Goal: Task Accomplishment & Management: Manage account settings

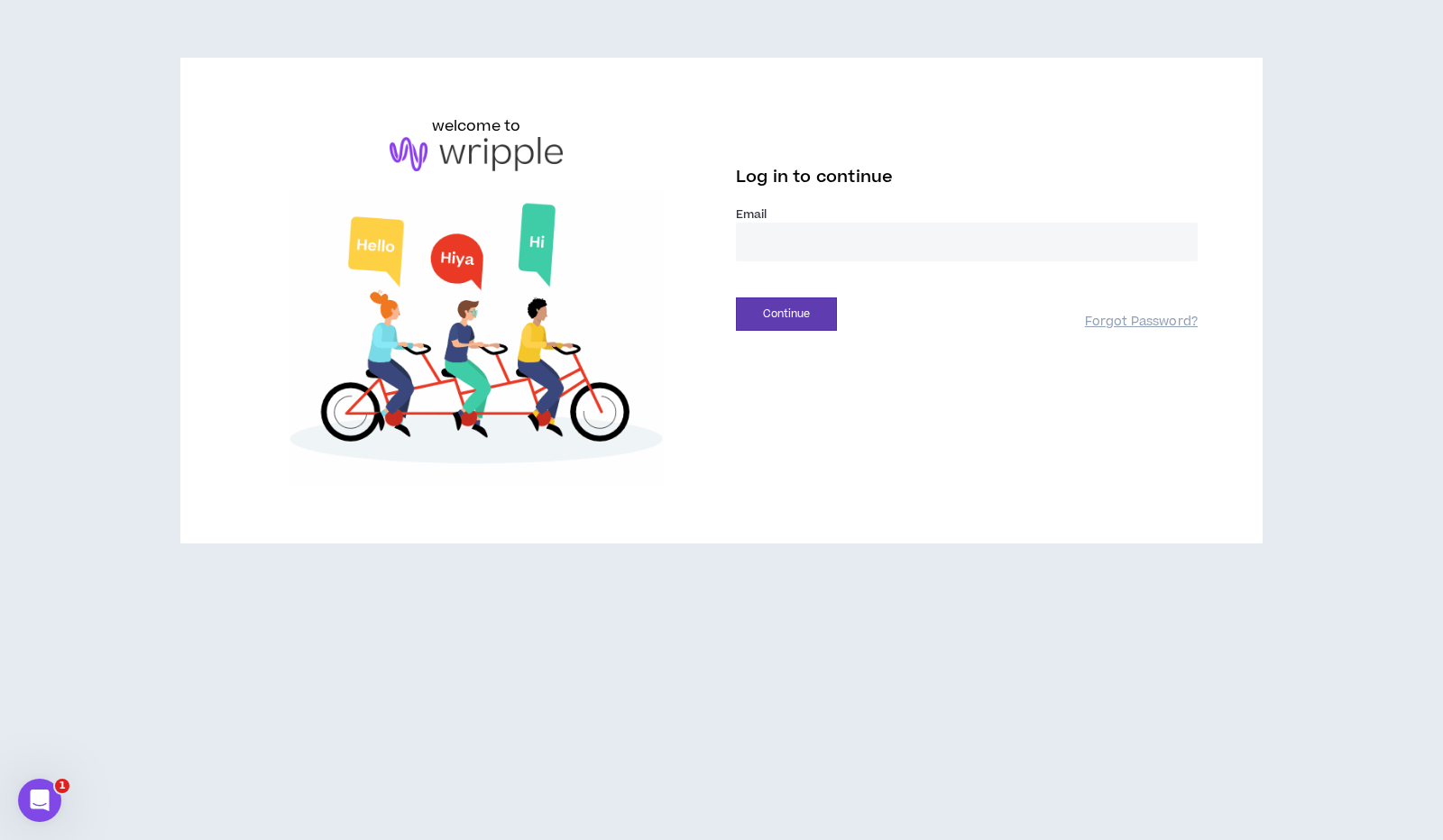
click at [811, 241] on input "email" at bounding box center [967, 242] width 461 height 38
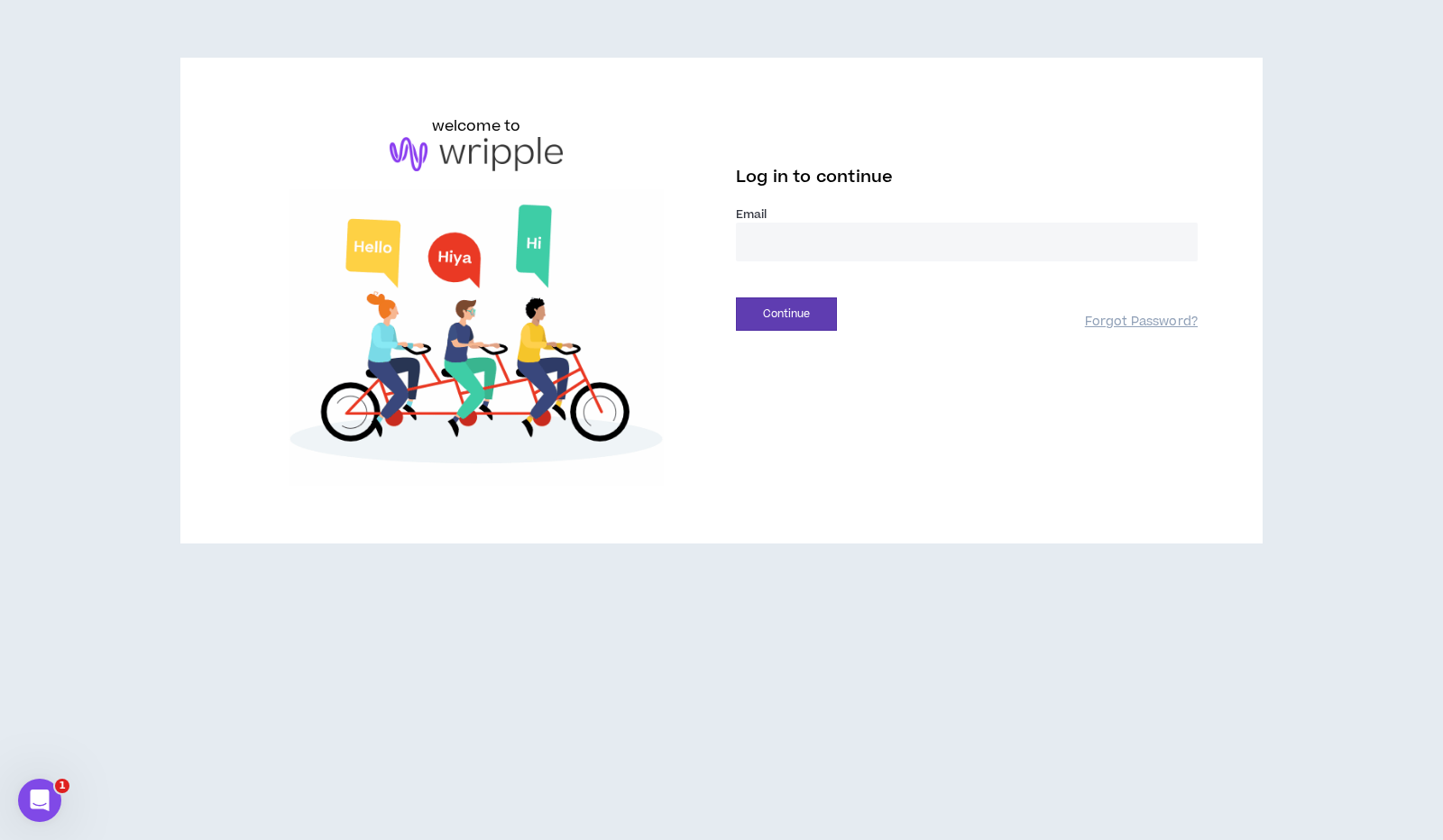
type input "**********"
click at [813, 324] on button "Continue" at bounding box center [786, 314] width 101 height 34
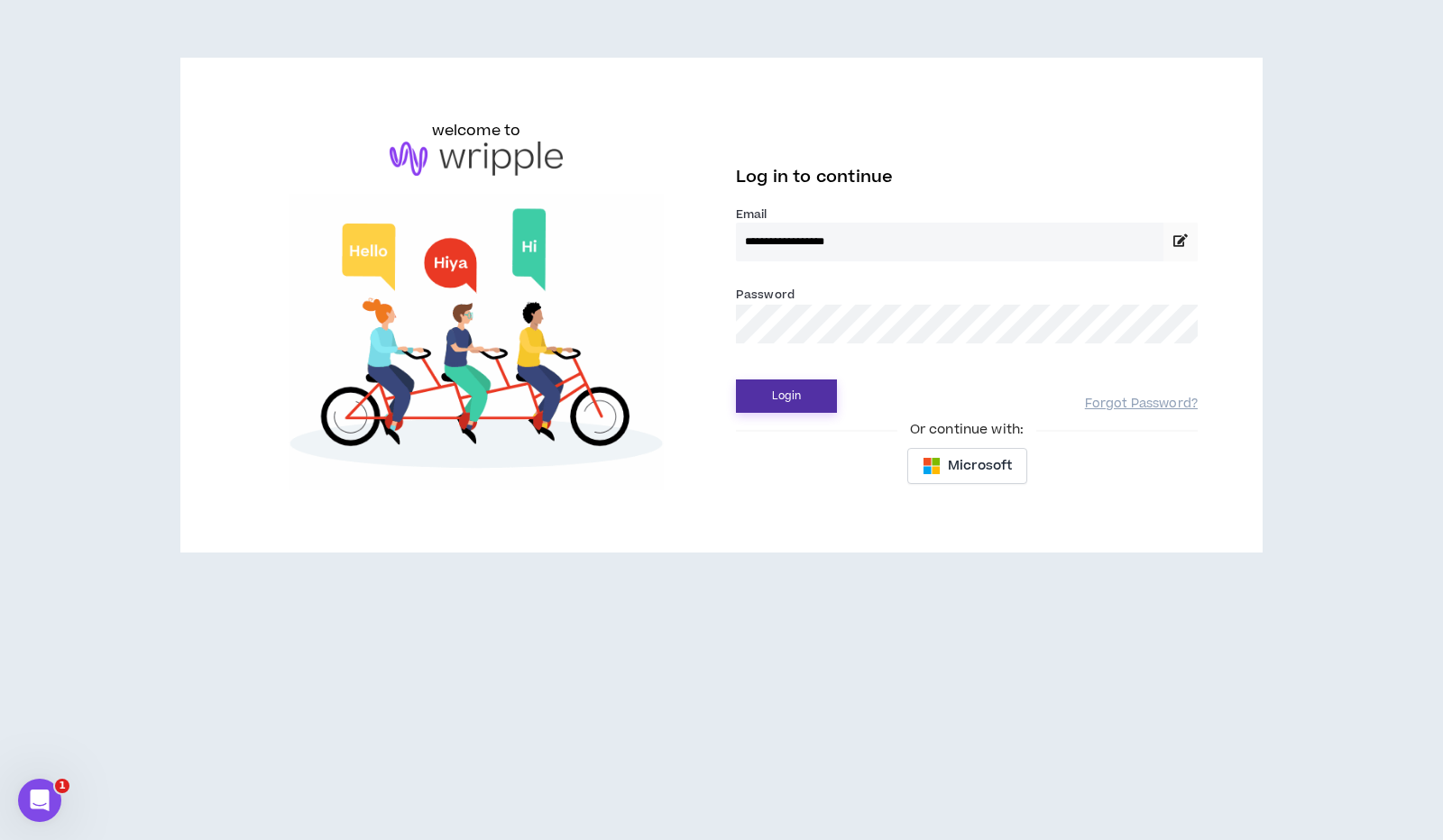
click at [766, 393] on button "Login" at bounding box center [786, 396] width 101 height 34
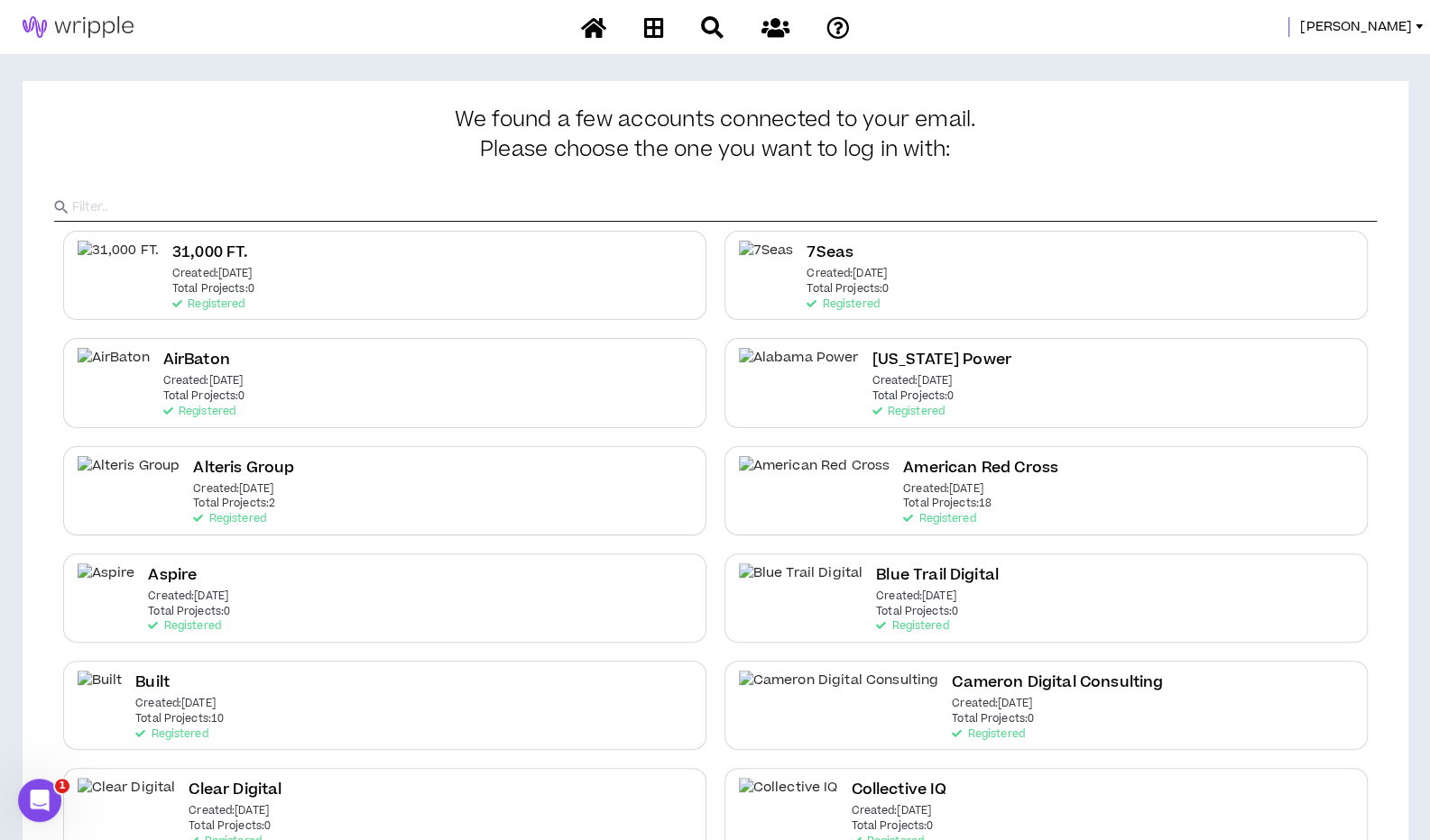
click at [825, 203] on input "text" at bounding box center [724, 208] width 1305 height 27
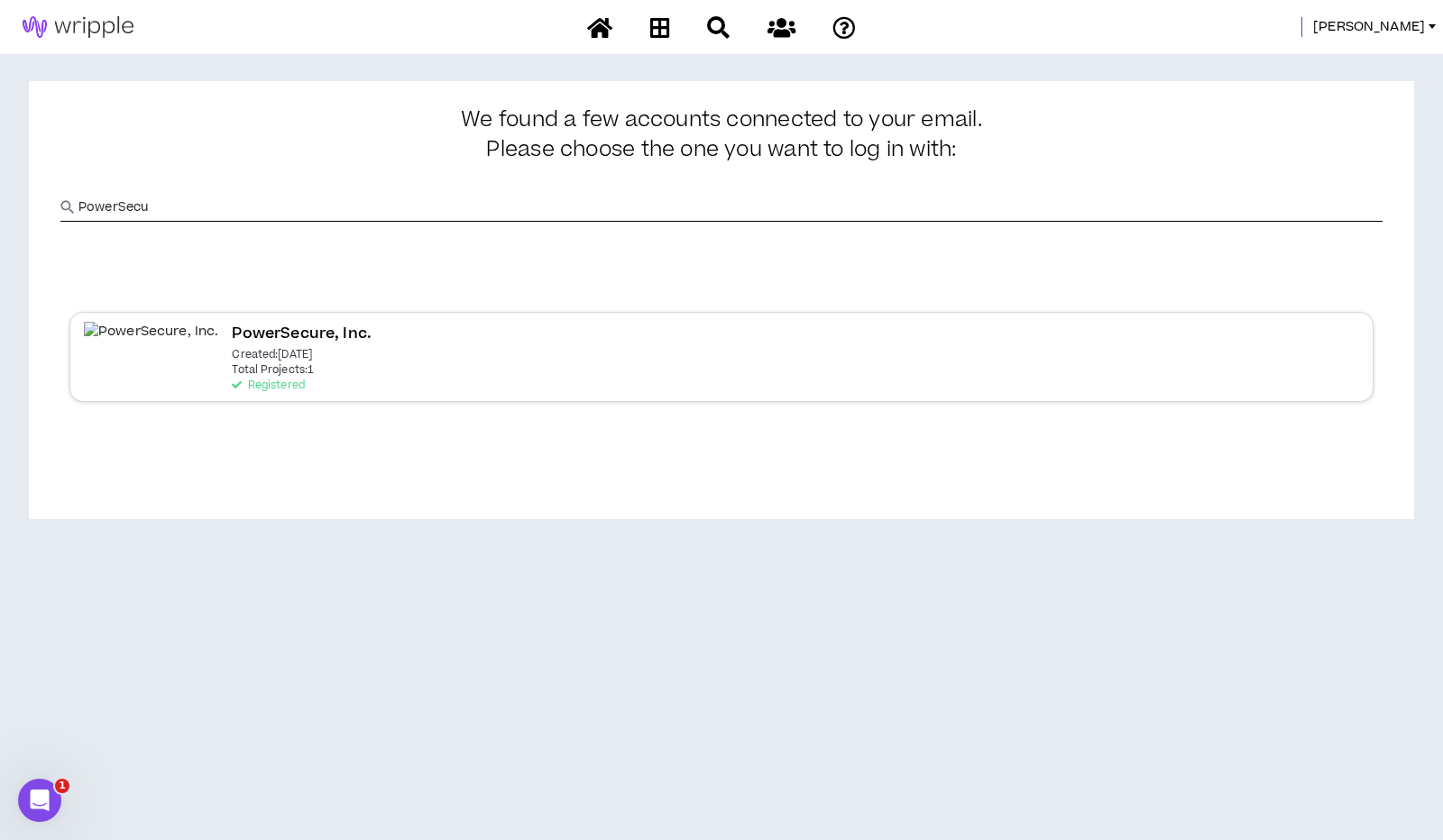
type input "PowerSecu"
click at [276, 339] on div "PowerSecure, Inc. Created: [DATE] Total Projects: 1 Registered" at bounding box center [721, 357] width 1305 height 89
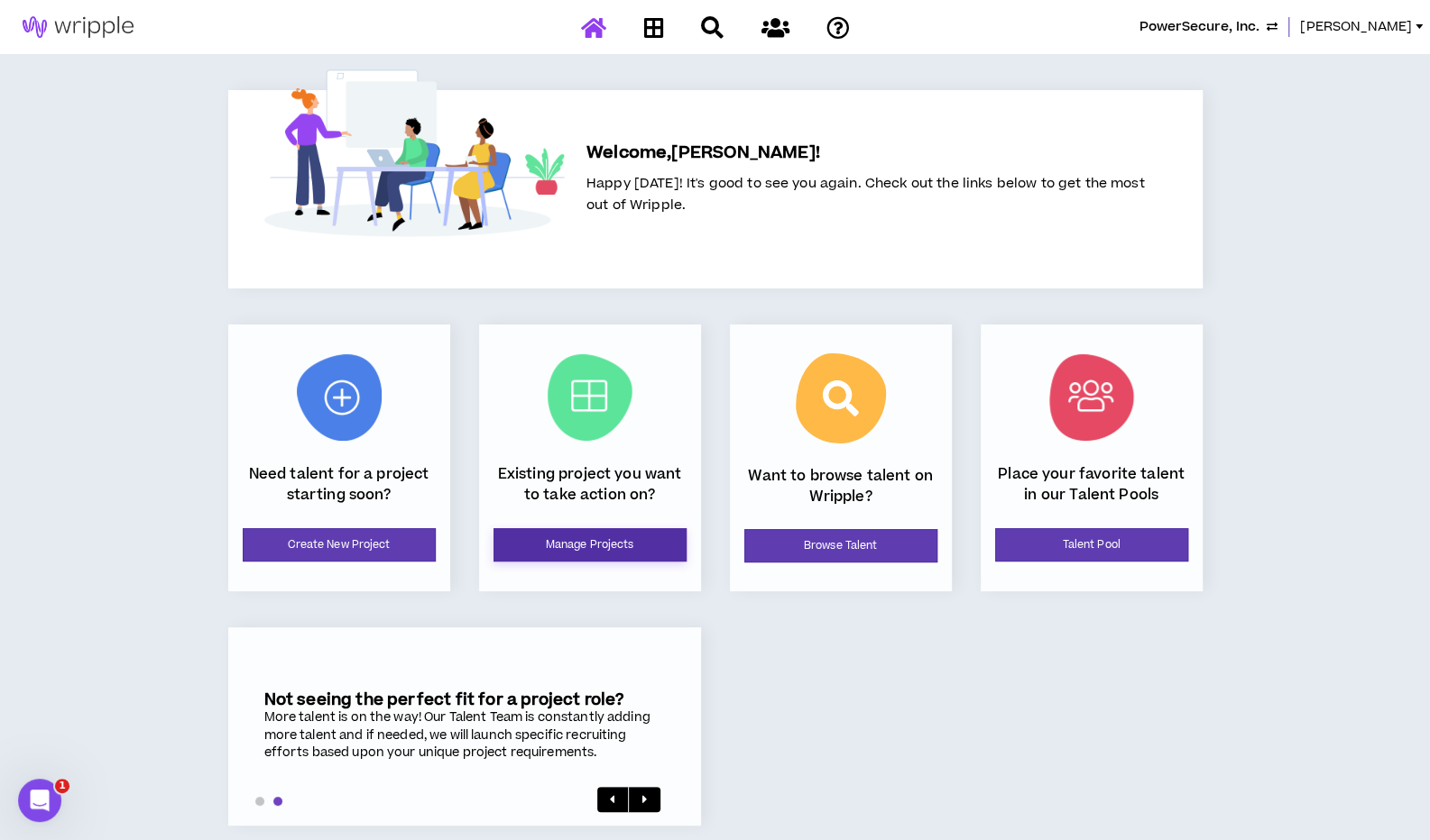
click at [580, 551] on link "Manage Projects" at bounding box center [590, 545] width 193 height 34
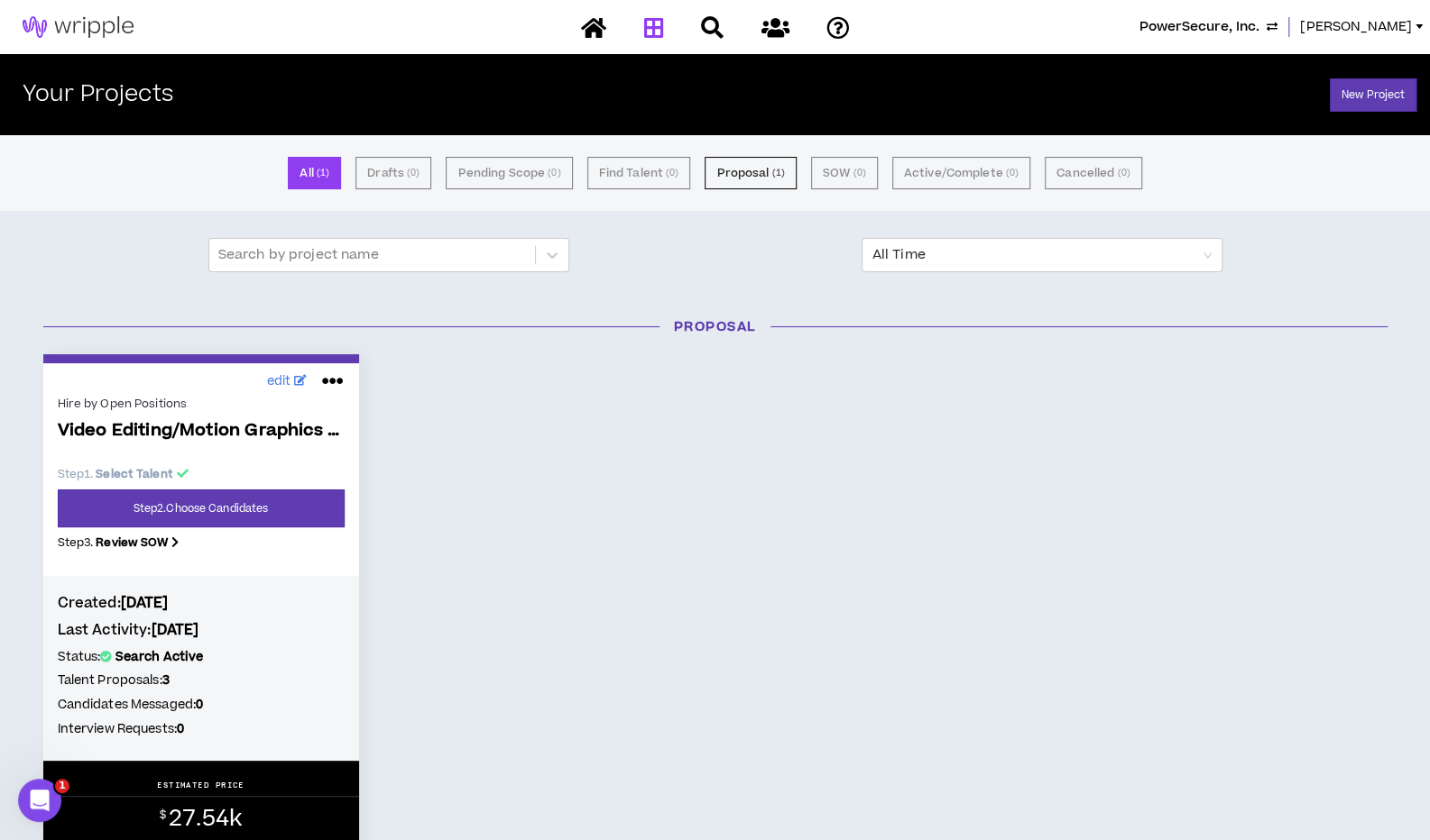
click at [246, 529] on div "Hire by Open Positions Video Editing/Motion Graphics Animation Step 1 . Select …" at bounding box center [201, 479] width 287 height 173
click at [246, 511] on link "Step 2 . Choose Candidates" at bounding box center [201, 507] width 287 height 37
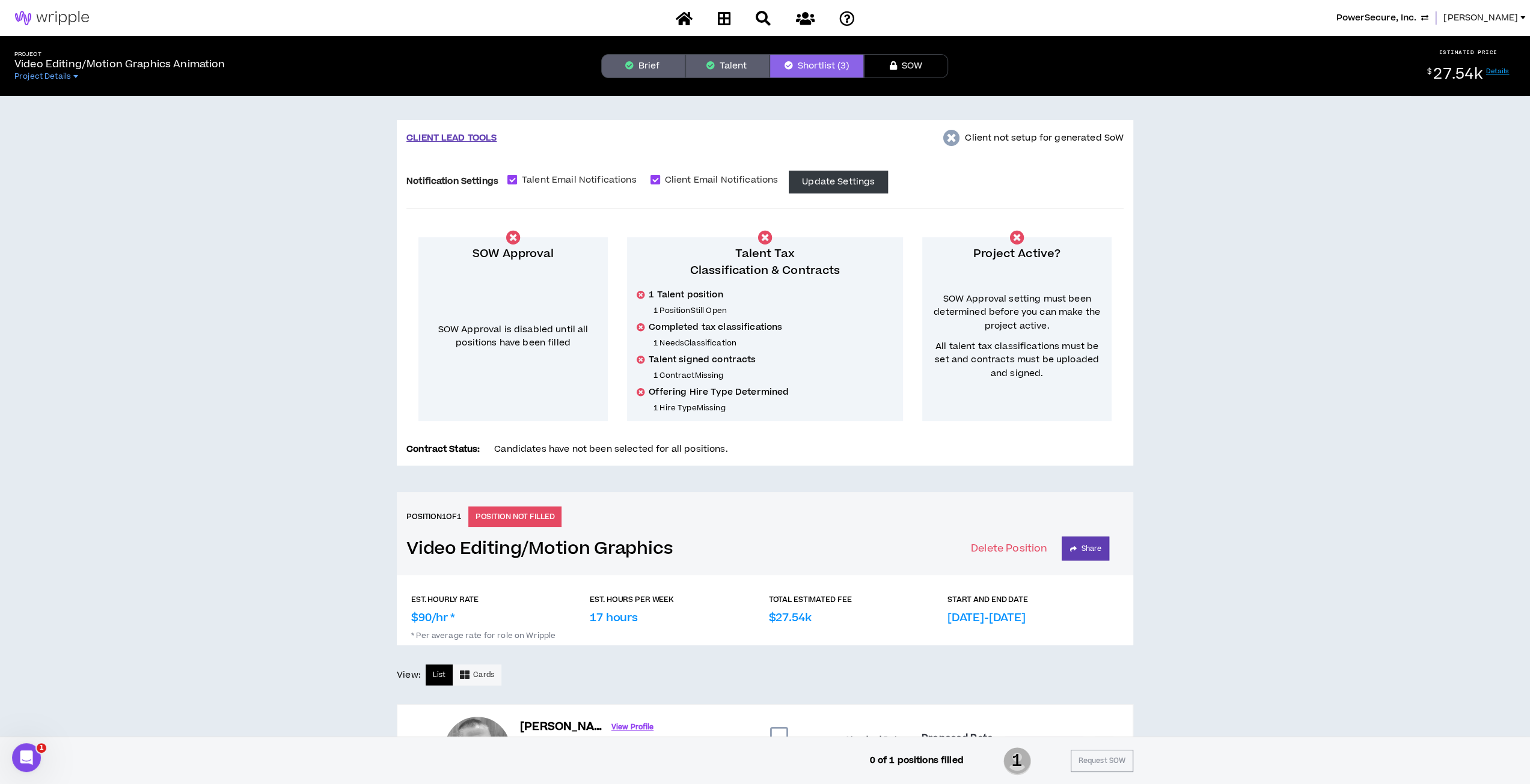
click at [961, 17] on span "[PERSON_NAME]" at bounding box center [1481, 18] width 74 height 13
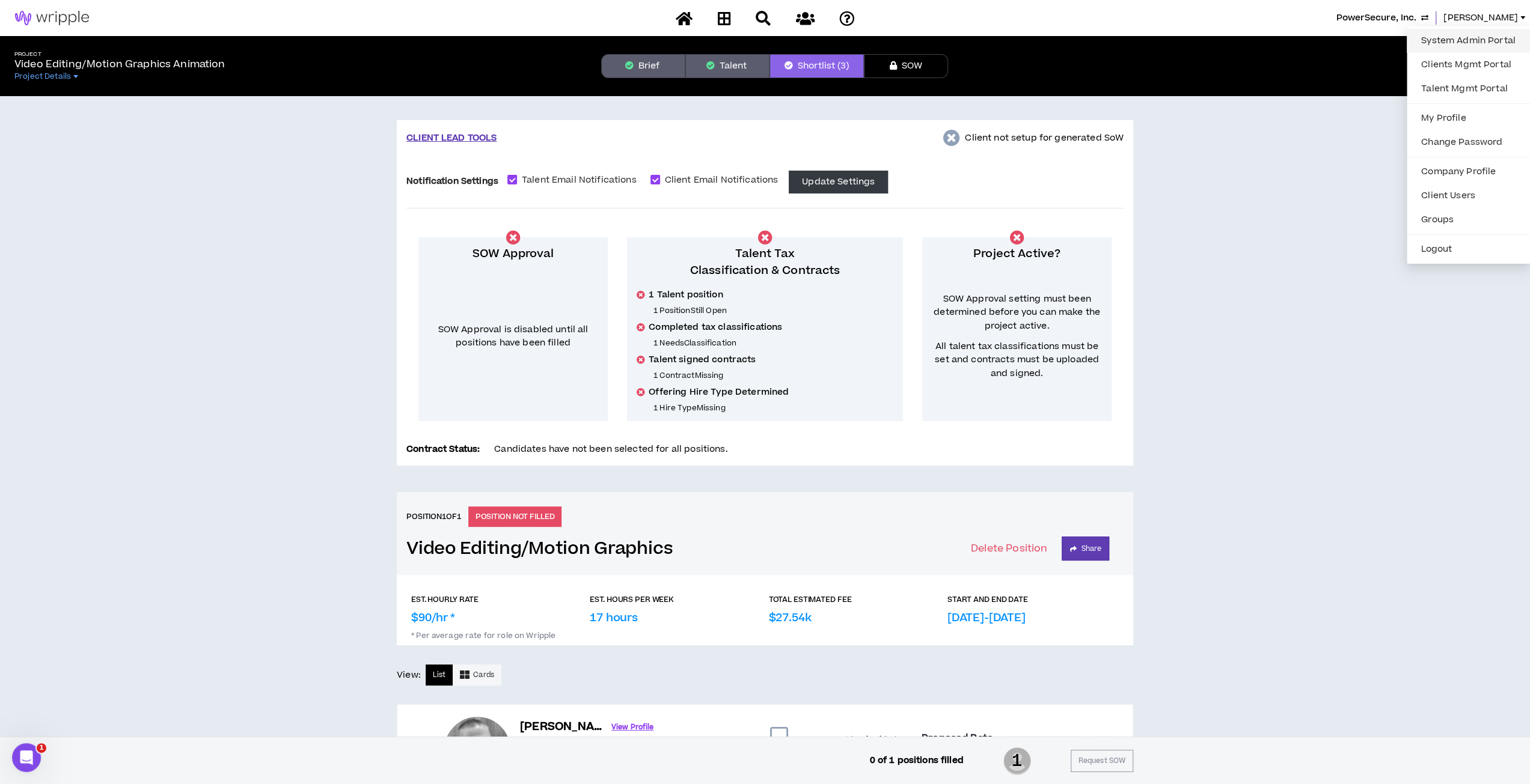
click at [961, 43] on link "System Admin Portal" at bounding box center [1468, 41] width 109 height 18
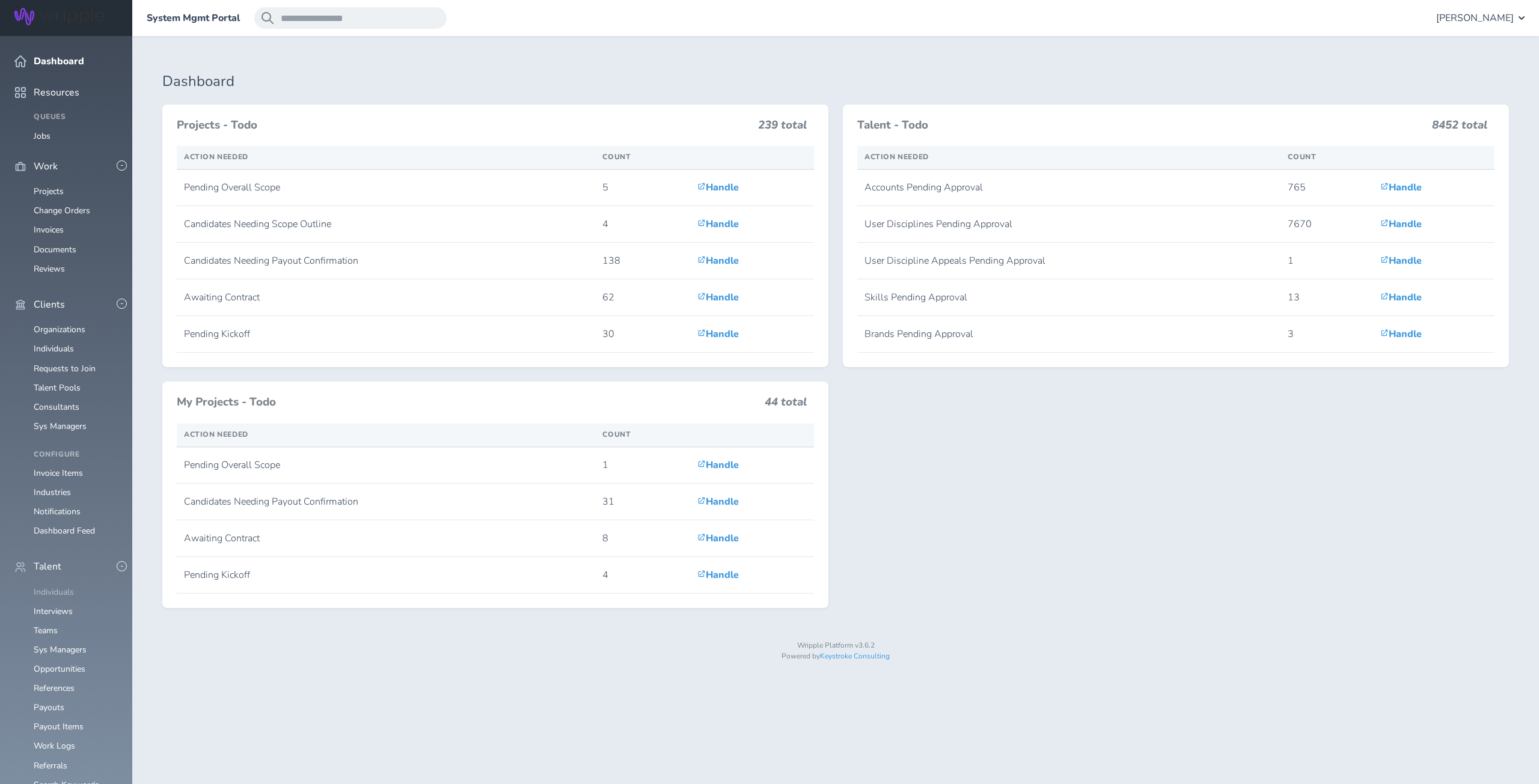
click at [47, 587] on link "Individuals" at bounding box center [54, 592] width 40 height 12
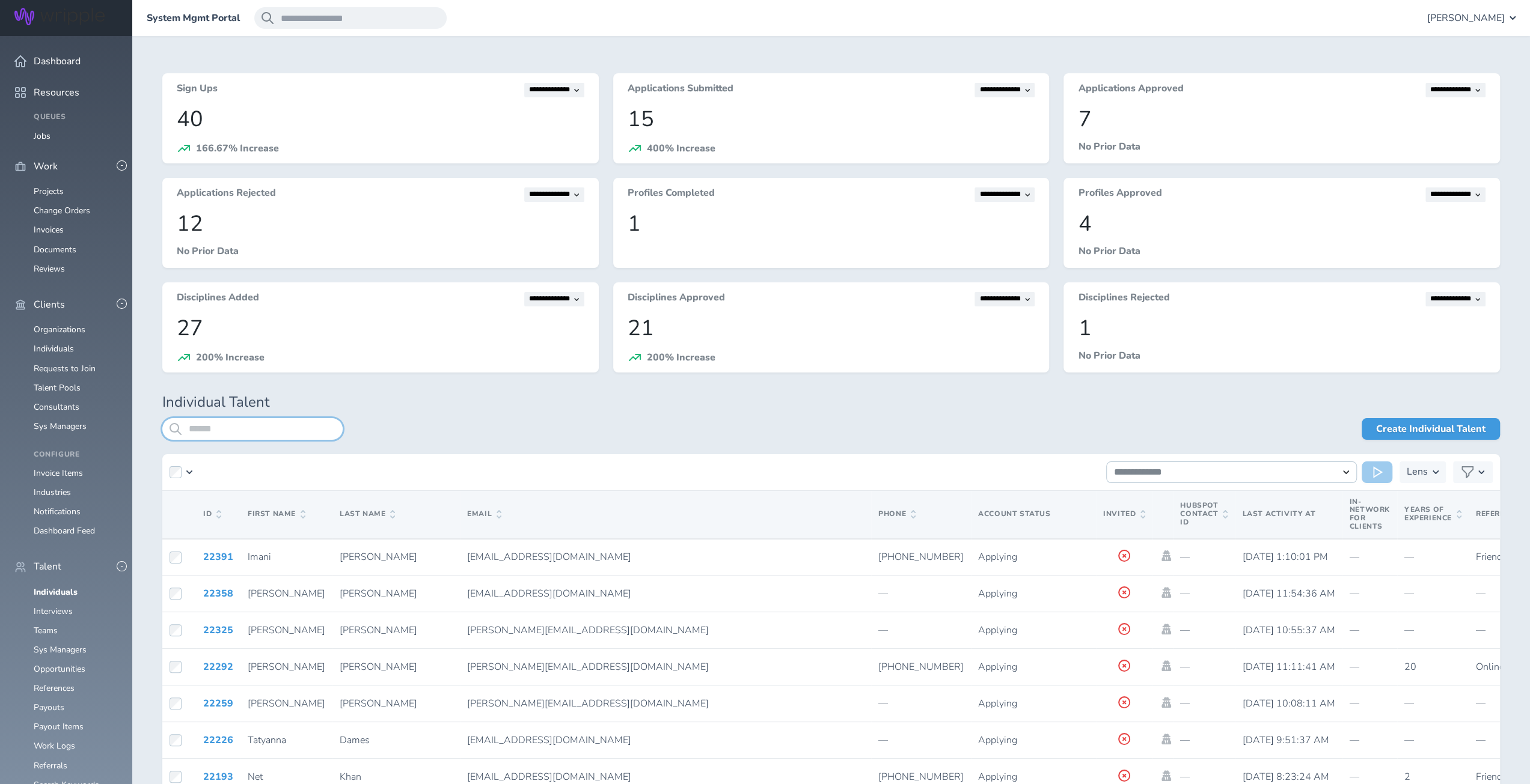
click at [269, 428] on input "search" at bounding box center [252, 429] width 180 height 22
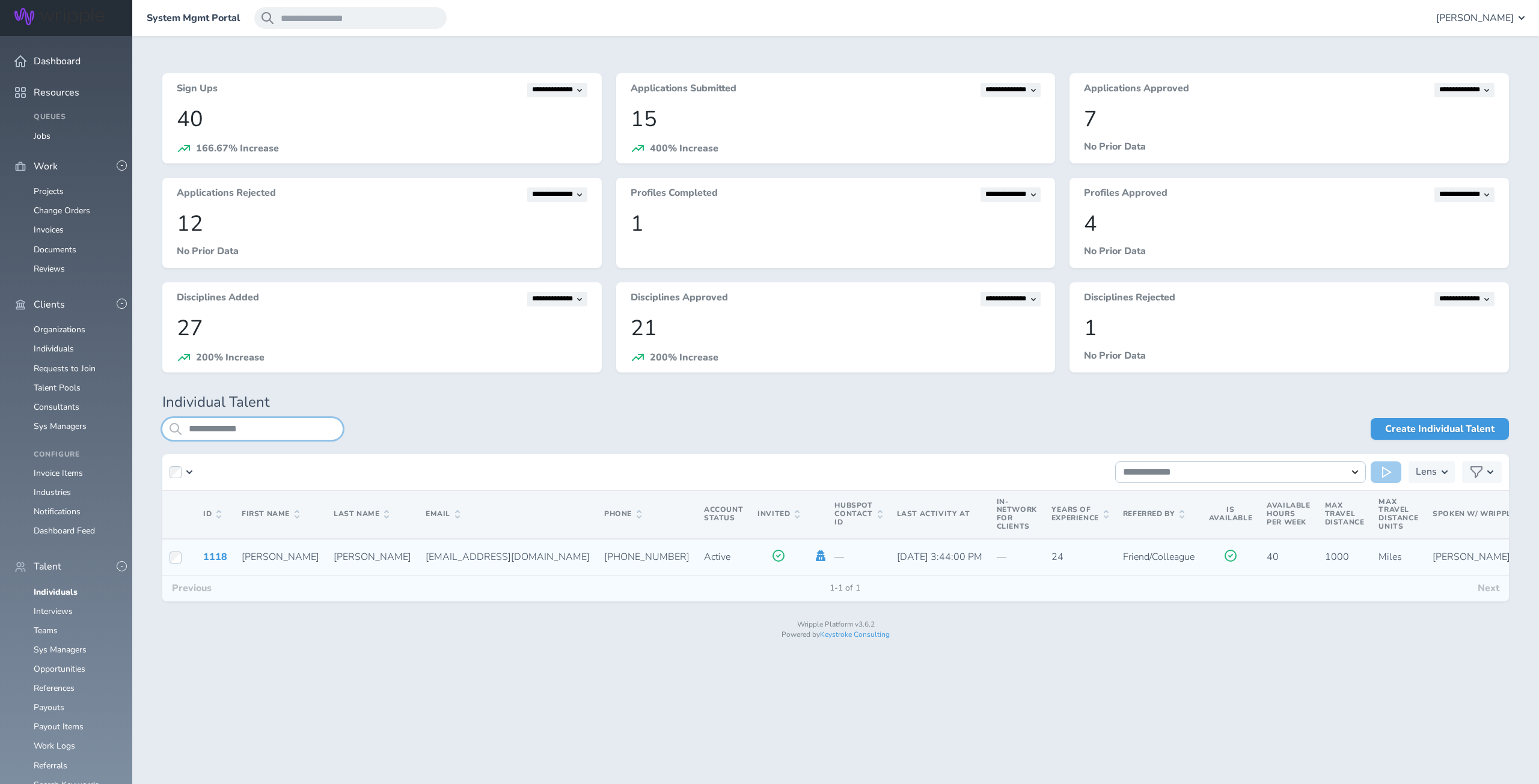
type input "**********"
click at [816, 553] on icon at bounding box center [821, 555] width 10 height 11
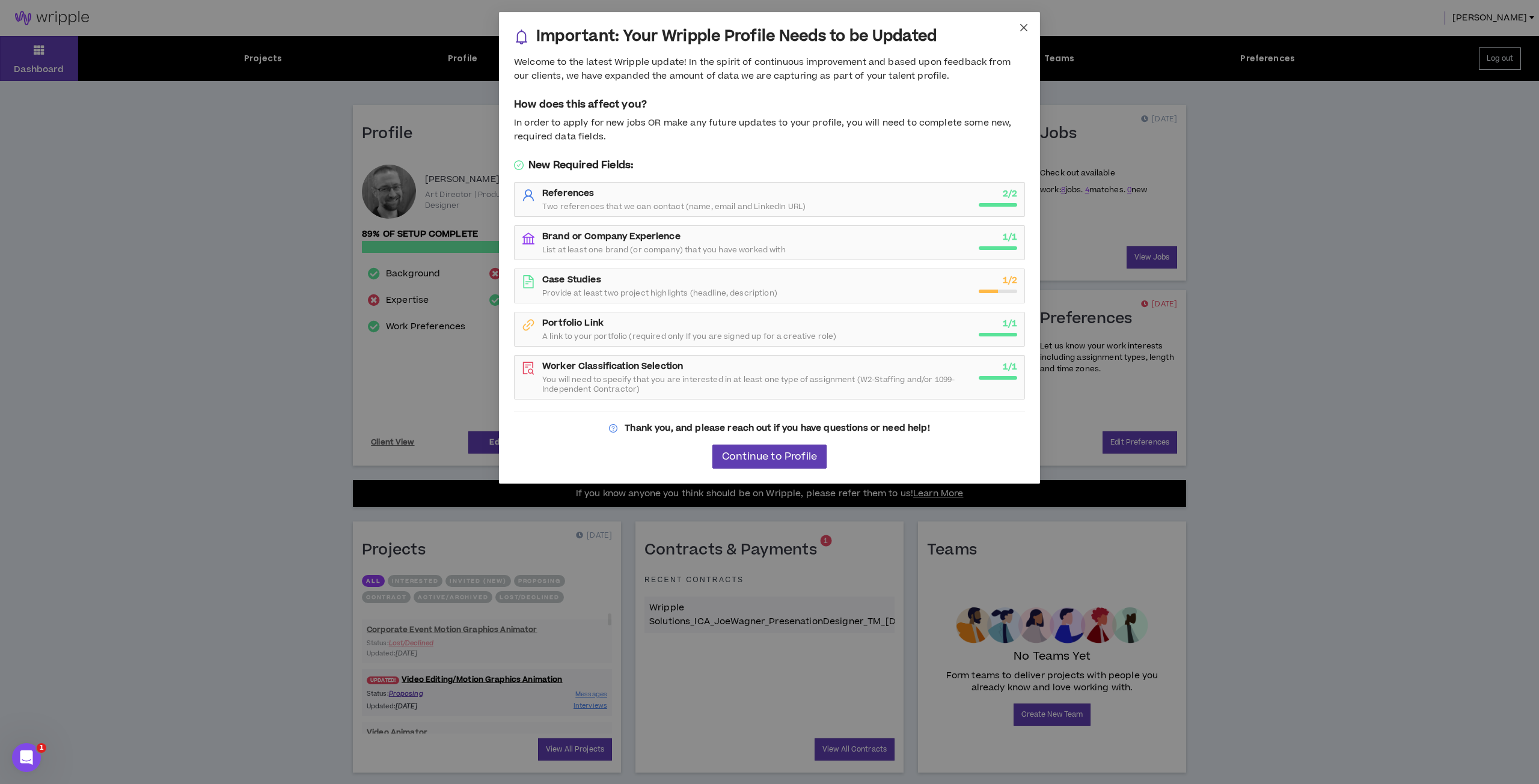
click at [1028, 27] on icon "close" at bounding box center [1023, 28] width 10 height 10
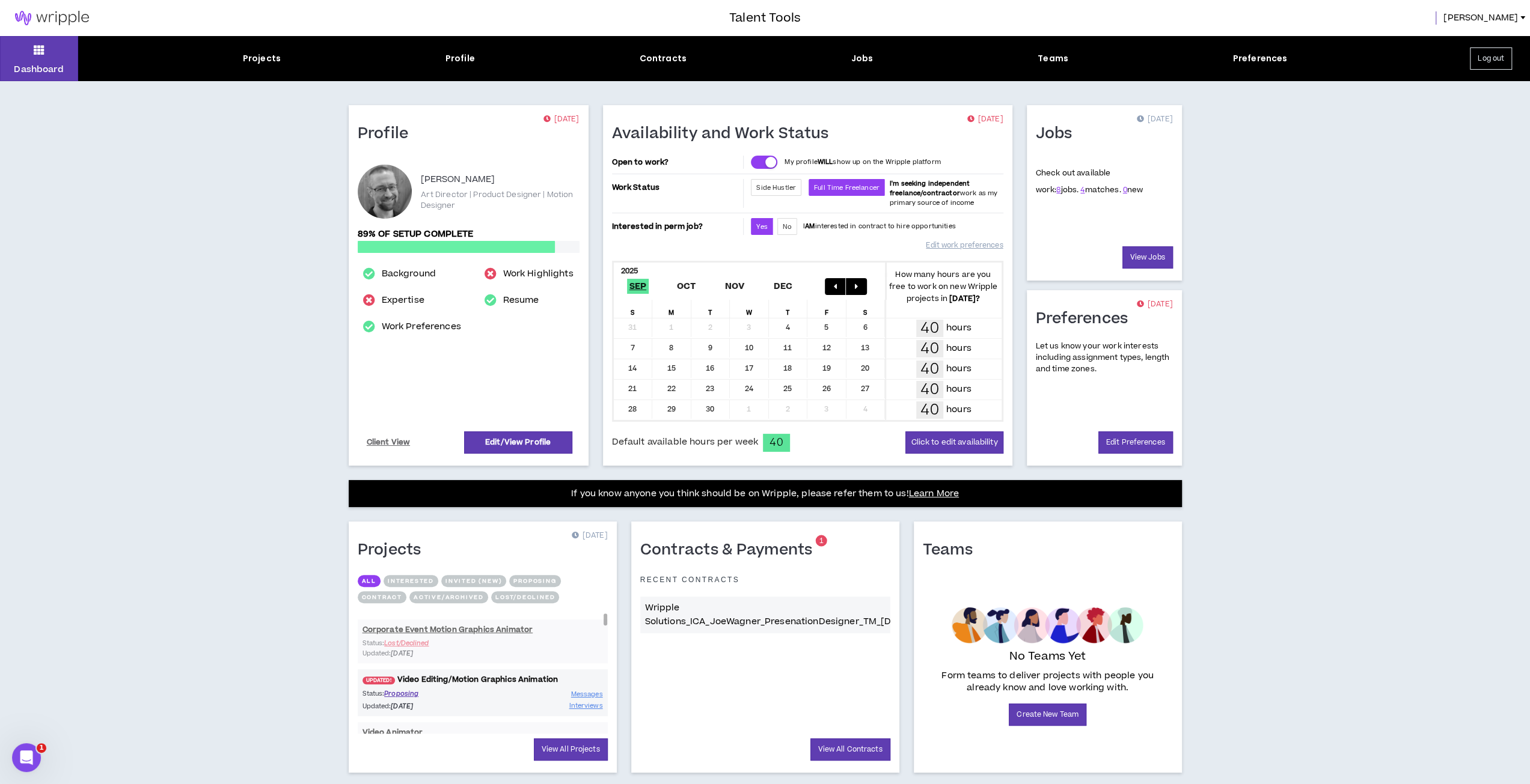
click at [508, 676] on link "UPDATED! Video Editing/Motion Graphics Animation" at bounding box center [482, 680] width 250 height 12
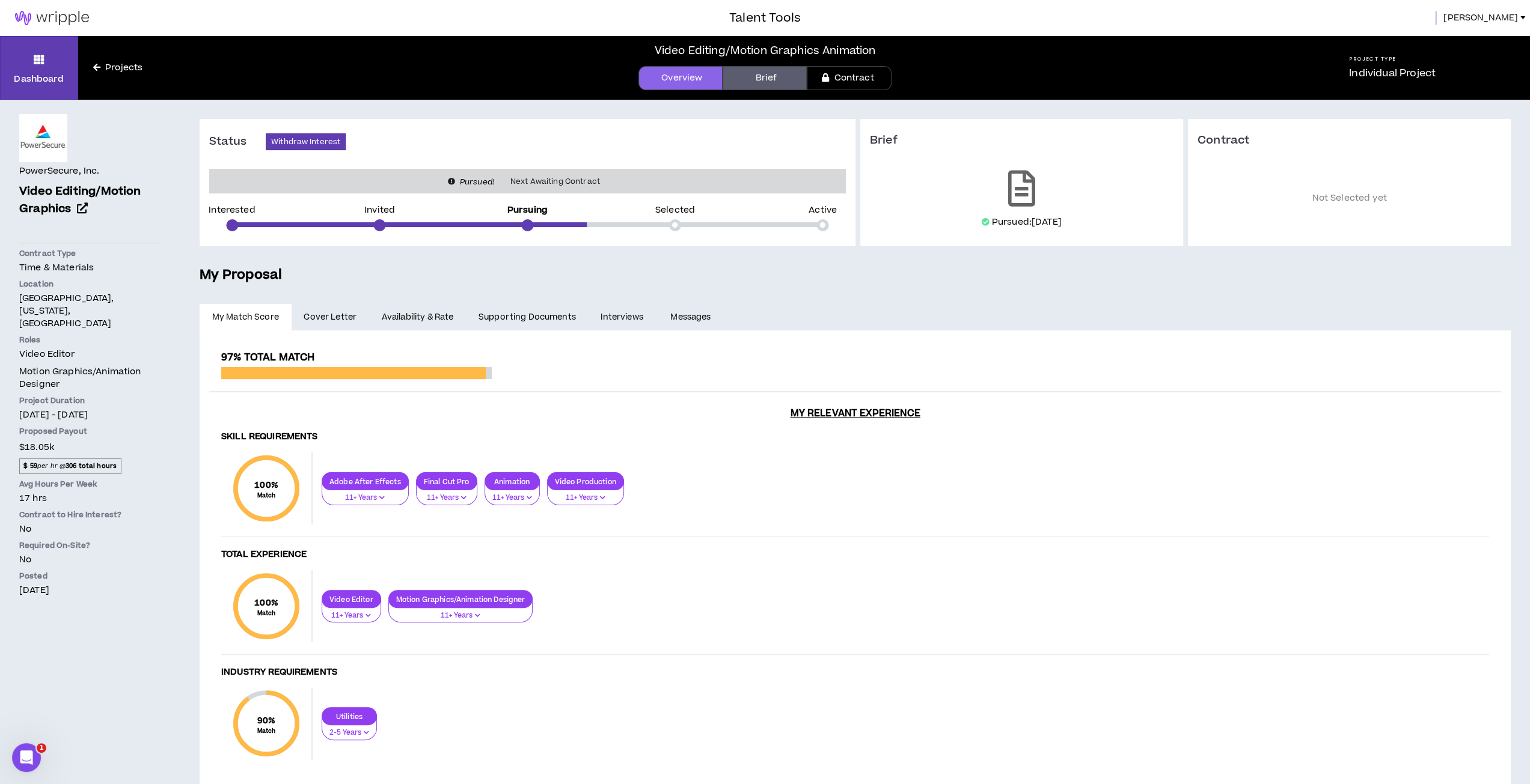
click at [1494, 15] on span "Joseph" at bounding box center [1481, 18] width 74 height 13
click at [1440, 122] on button "Logout" at bounding box center [1471, 118] width 103 height 18
